Goal: Task Accomplishment & Management: Manage account settings

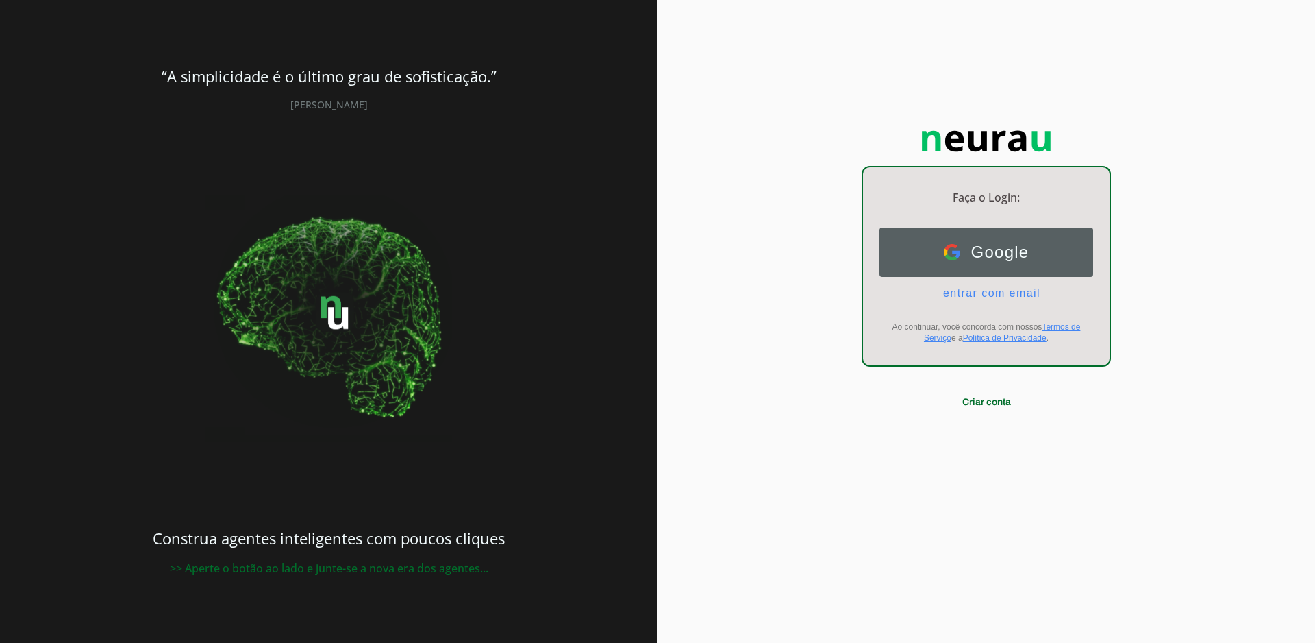
click at [865, 258] on span "Google" at bounding box center [995, 252] width 69 height 19
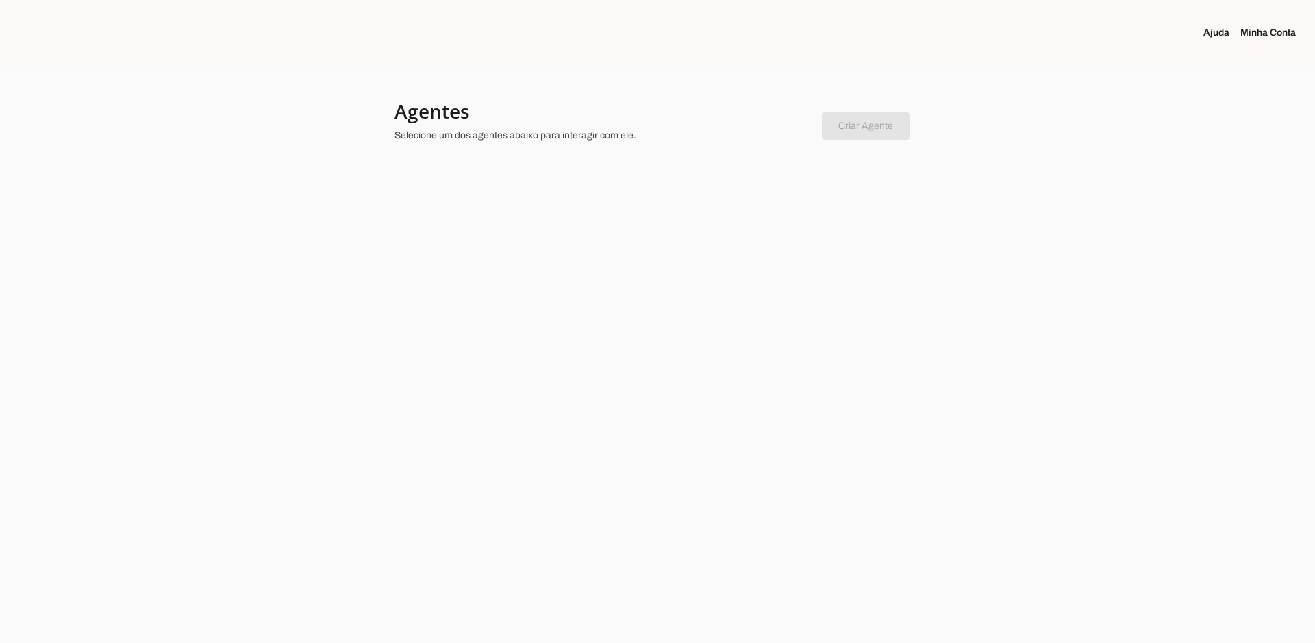
click at [1275, 28] on link "Minha Conta" at bounding box center [1274, 33] width 66 height 14
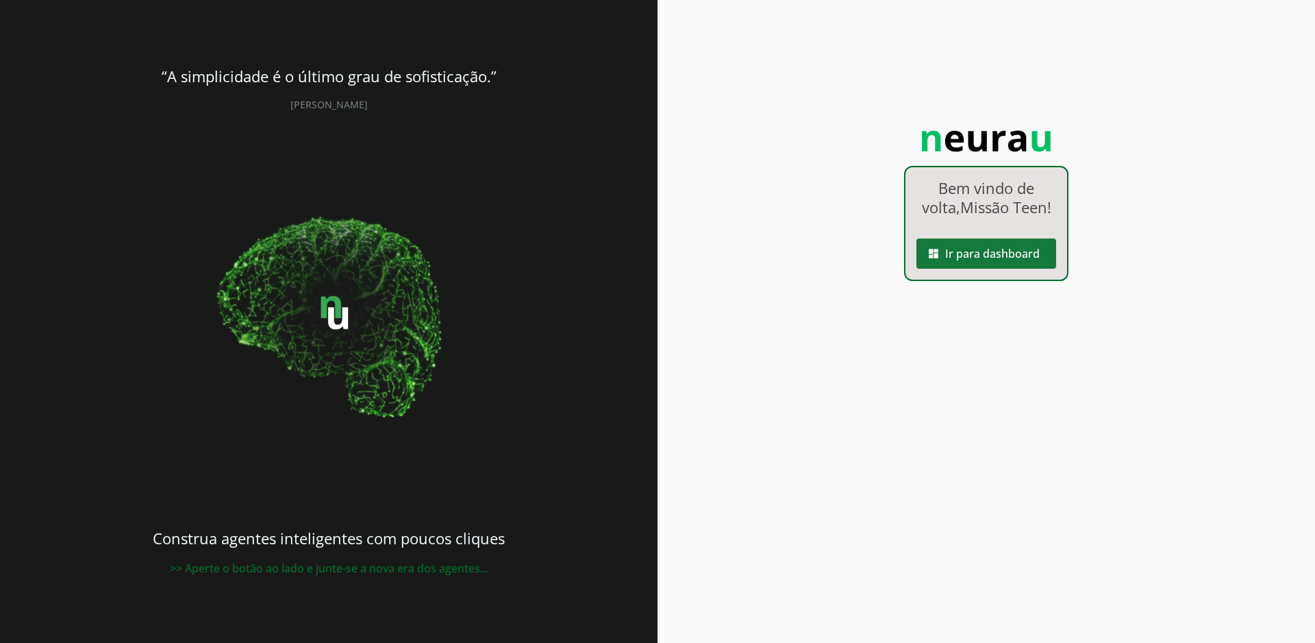
click at [994, 270] on span at bounding box center [987, 253] width 140 height 33
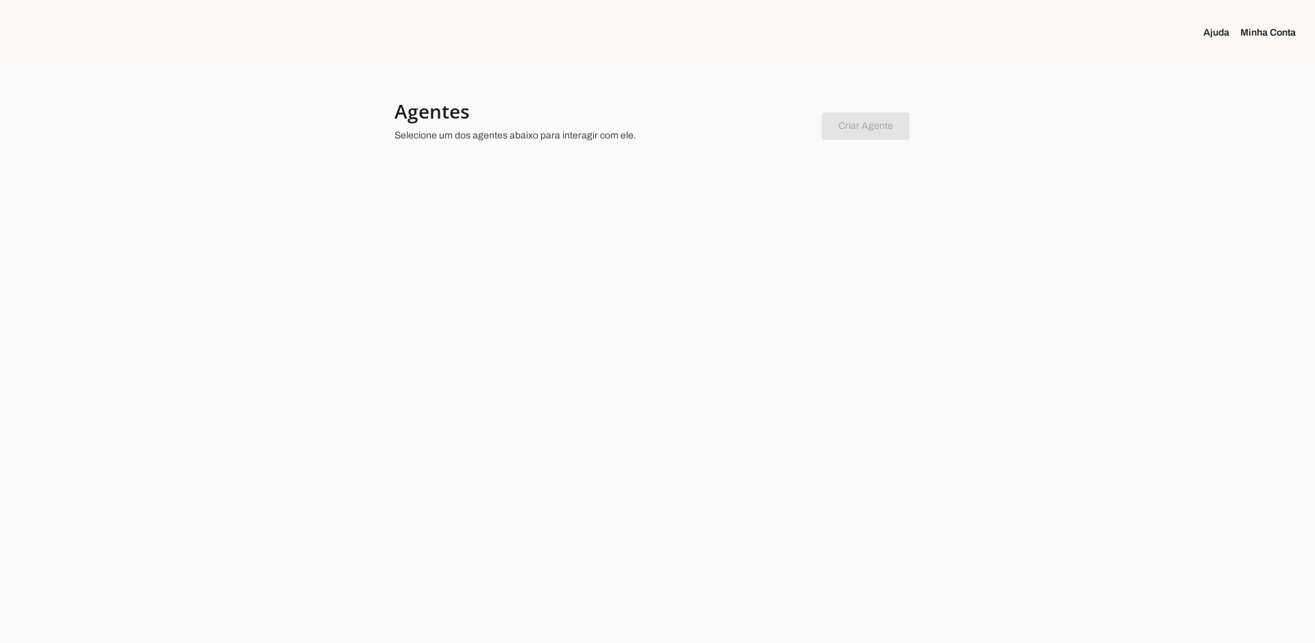
click at [1268, 28] on link "Minha Conta" at bounding box center [1274, 33] width 66 height 14
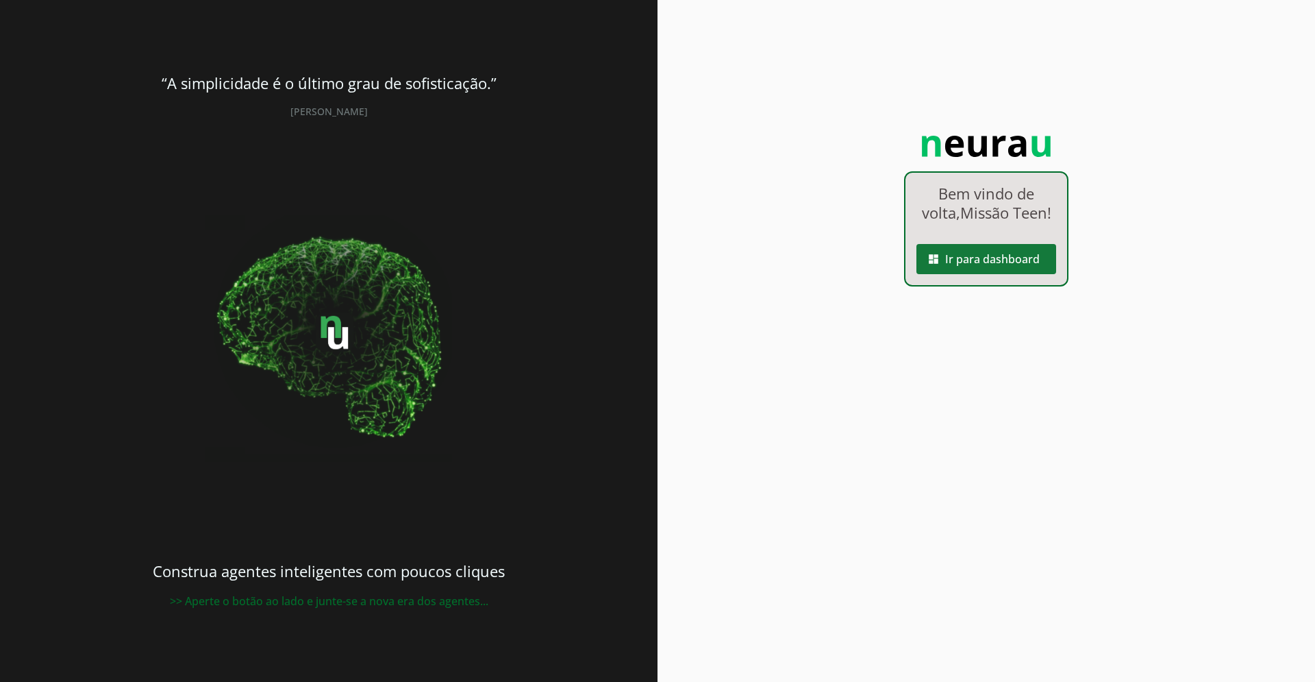
click at [991, 273] on span at bounding box center [987, 259] width 140 height 33
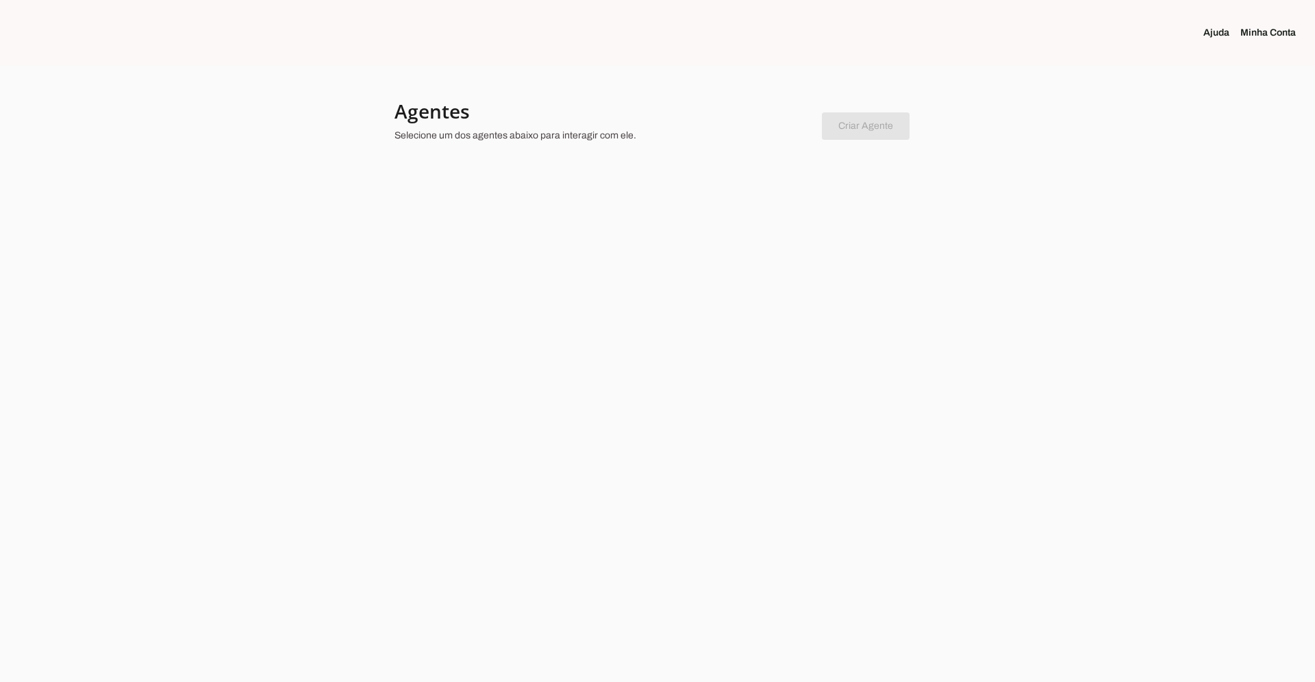
click at [1274, 36] on link "Minha Conta" at bounding box center [1274, 33] width 66 height 14
click at [1261, 32] on link "Minha Conta" at bounding box center [1274, 33] width 66 height 14
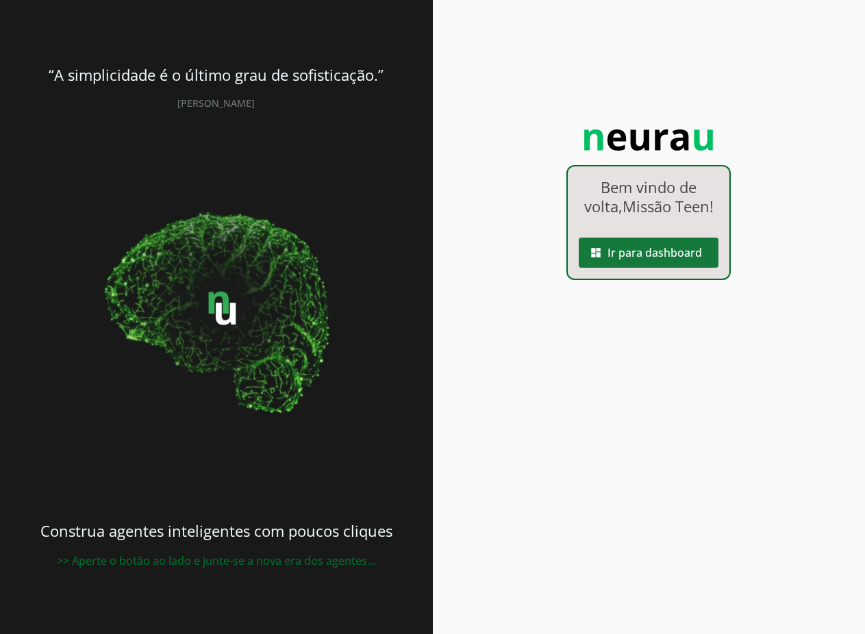
click at [615, 269] on span at bounding box center [649, 252] width 140 height 33
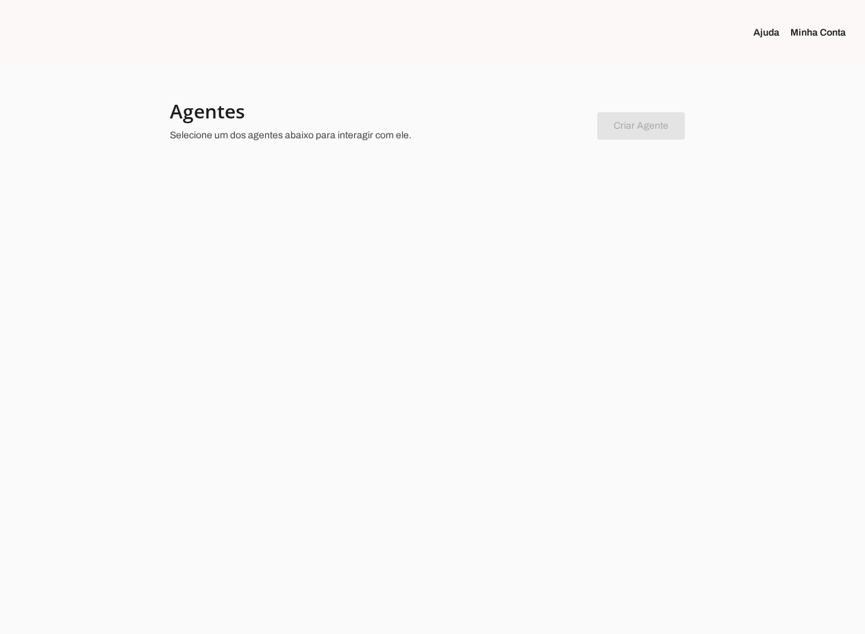
click at [220, 274] on div at bounding box center [432, 317] width 865 height 634
click at [238, 382] on div at bounding box center [432, 317] width 865 height 634
click at [512, 292] on div at bounding box center [432, 317] width 865 height 634
